Goal: Find specific page/section: Find specific page/section

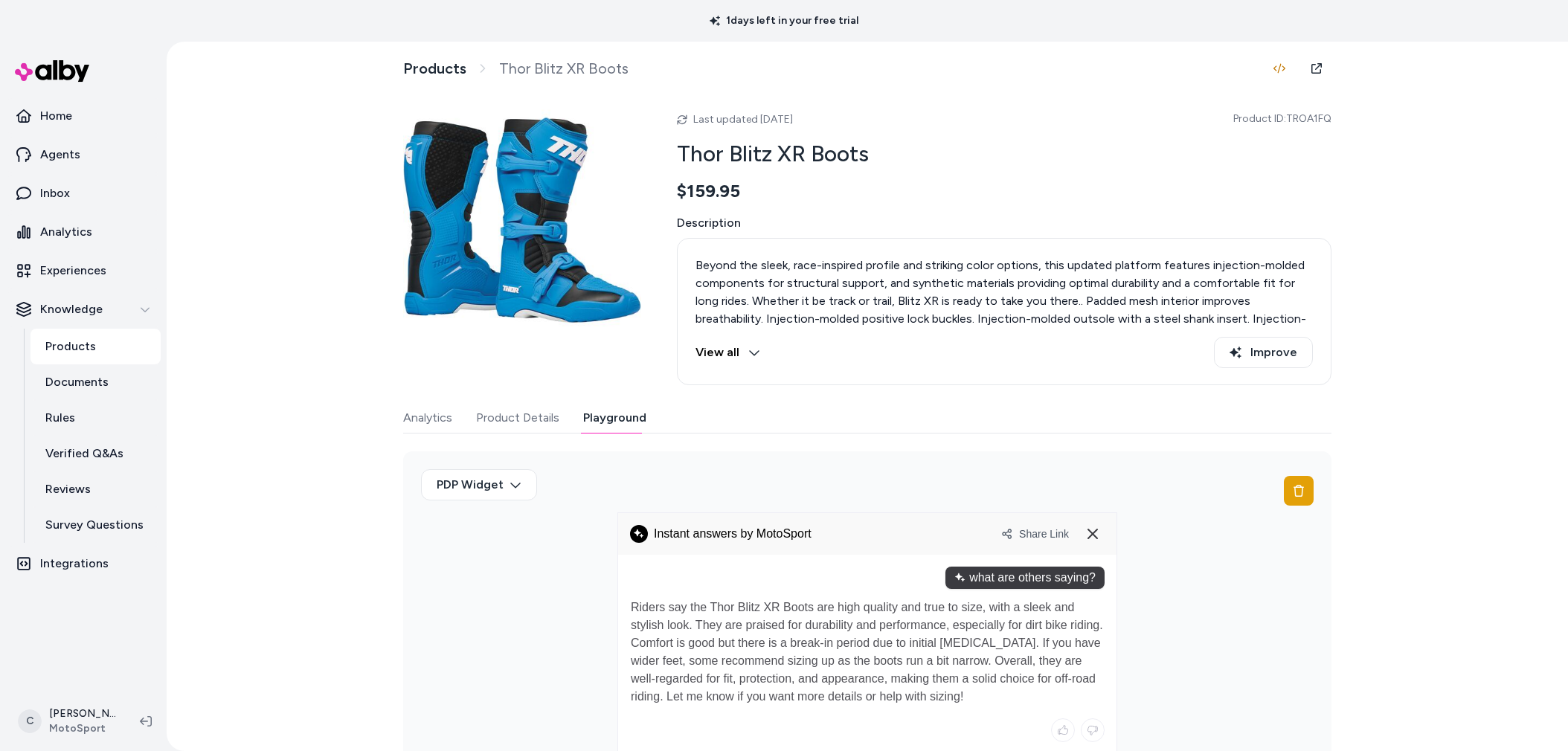
click at [52, 734] on html "1 days left in your free trial Home Agents Inbox Analytics Experiences Knowledg…" at bounding box center [784, 376] width 1568 height 751
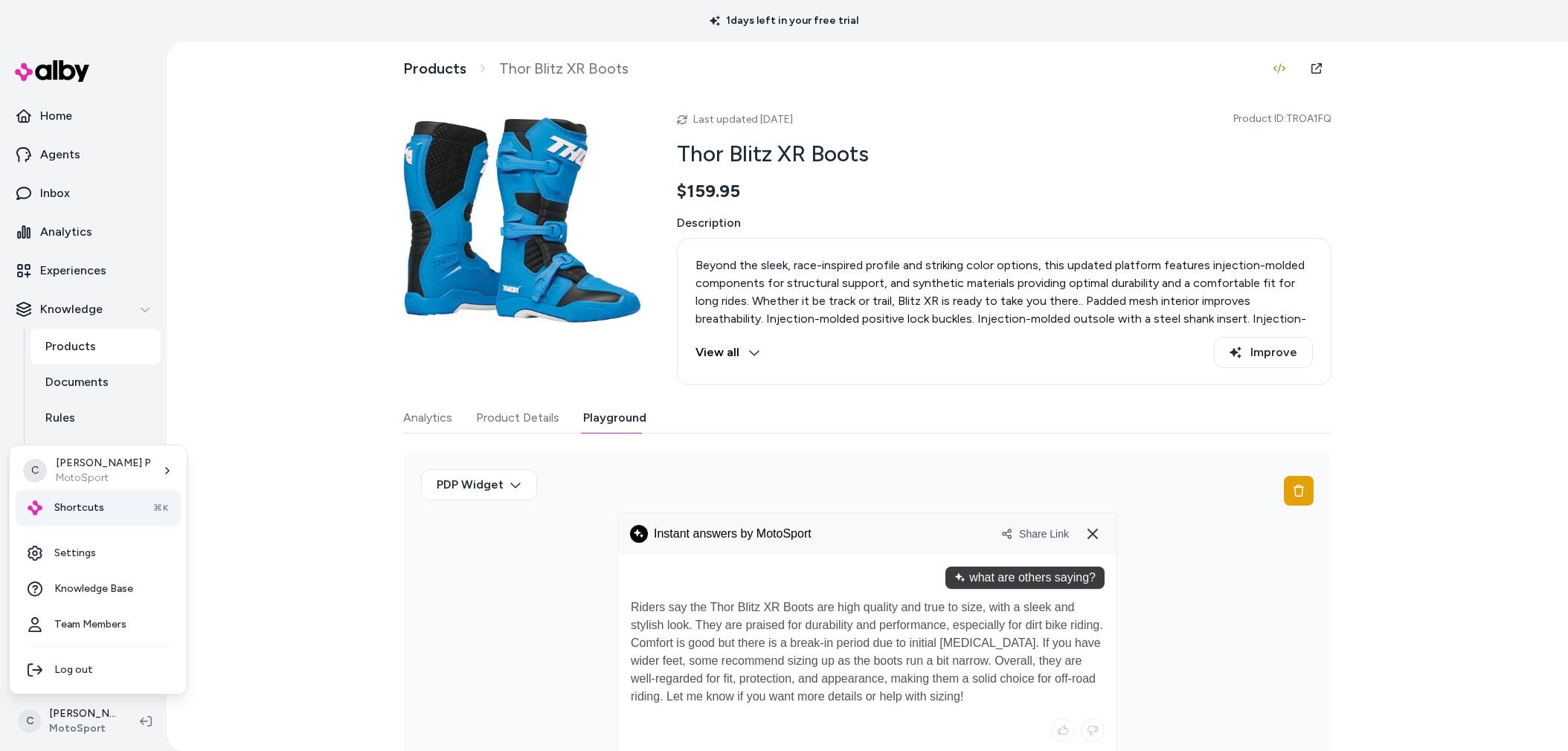
click at [97, 514] on span "Shortcuts" at bounding box center [79, 508] width 50 height 15
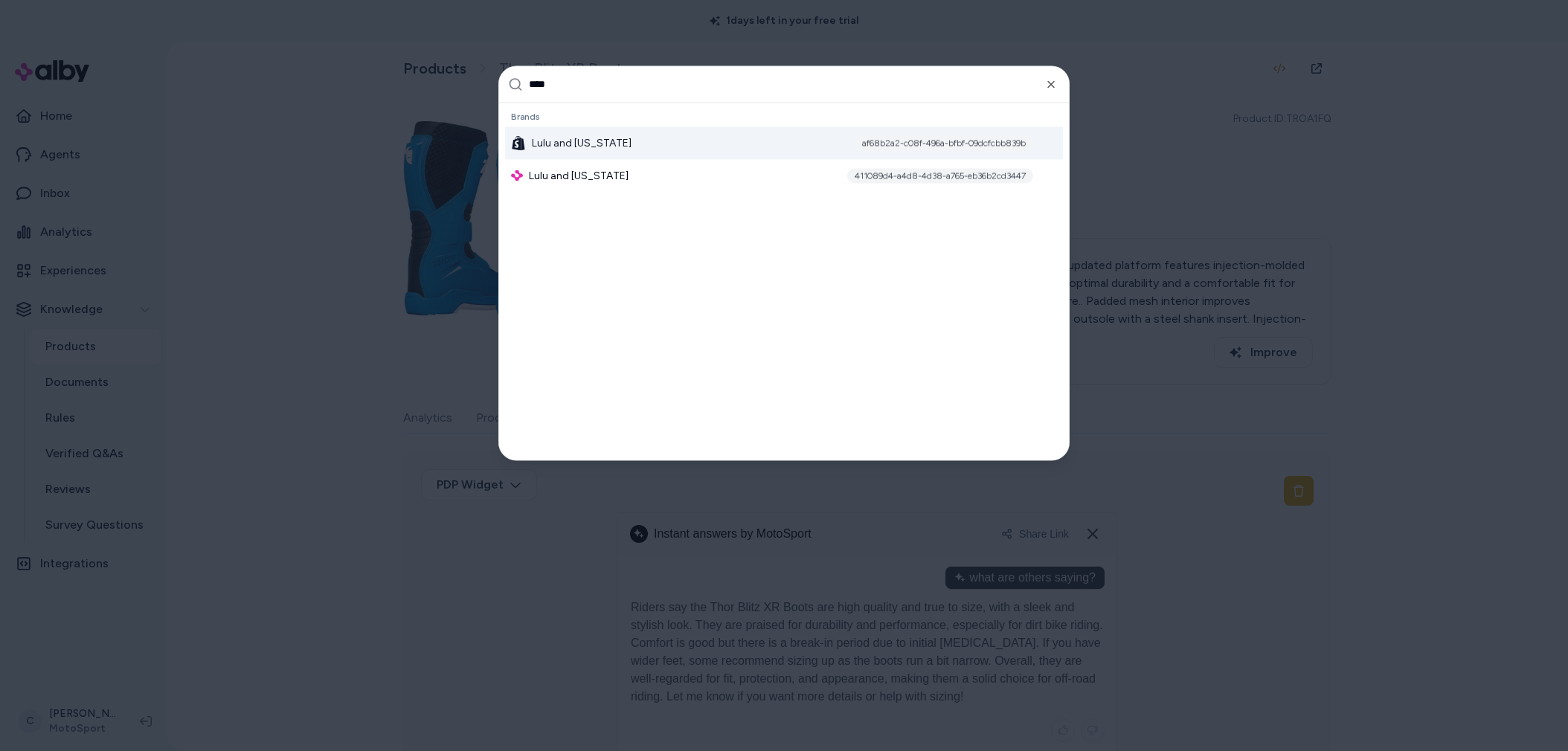
type input "****"
click at [609, 153] on div "Lulu and Georgia af68b2a2-c08f-496a-bfbf-09dcfcbb839b" at bounding box center [784, 143] width 558 height 32
